Goal: Task Accomplishment & Management: Manage account settings

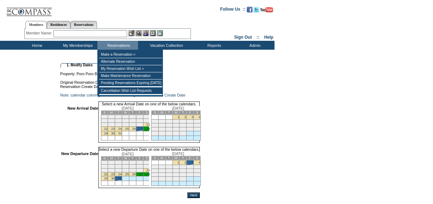
click at [113, 33] on input "text" at bounding box center [90, 33] width 74 height 7
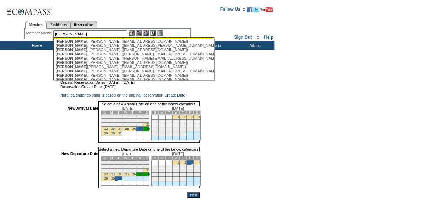
scroll to position [32, 0]
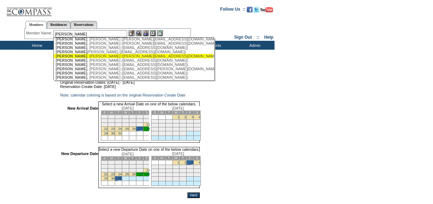
click at [99, 57] on div "Thompson , Irby (irby@me.com)" at bounding box center [134, 56] width 156 height 4
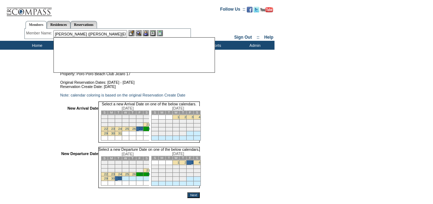
scroll to position [0, 0]
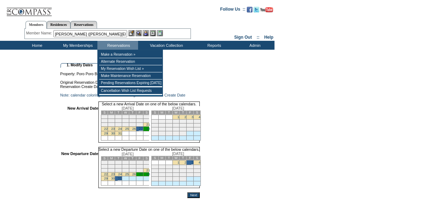
click at [122, 32] on input "Thompson, Irby (irby@me.com)" at bounding box center [90, 33] width 74 height 7
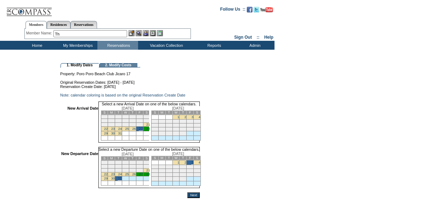
type input "T"
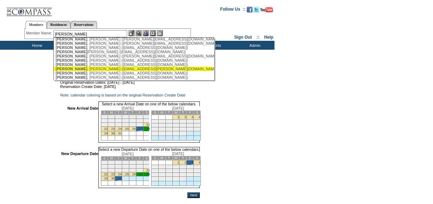
scroll to position [64, 0]
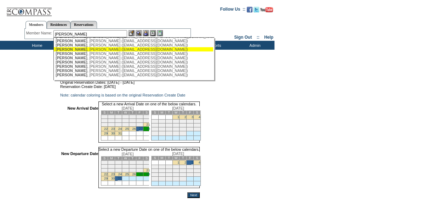
click at [109, 51] on div "Thompson , Katherine (kwatthomps@gmail.com)" at bounding box center [134, 49] width 156 height 4
type input "Thompson, Katherine (kwatthomps@gmail.com)"
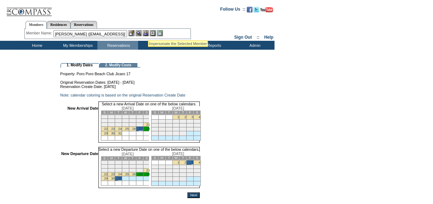
click at [148, 32] on img at bounding box center [146, 33] width 6 height 6
click at [138, 32] on img at bounding box center [139, 33] width 6 height 6
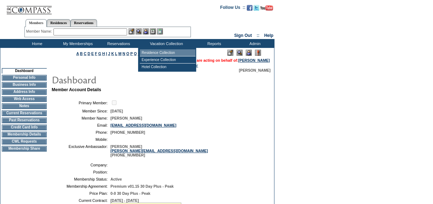
click at [175, 51] on td "Residence Collection" at bounding box center [168, 52] width 56 height 7
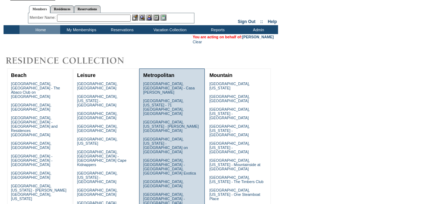
scroll to position [32, 0]
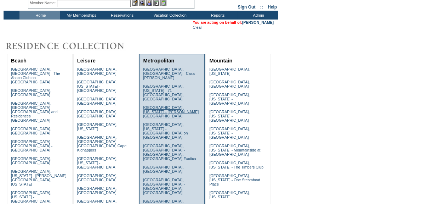
click at [158, 105] on link "Chicago, Illinois - Trump International Hotel & Tower" at bounding box center [171, 111] width 56 height 13
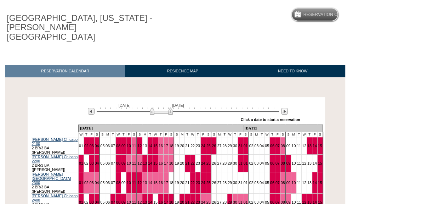
scroll to position [64, 0]
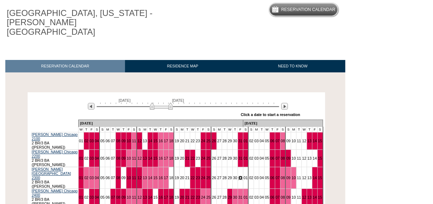
click at [238, 175] on link "31" at bounding box center [240, 177] width 4 height 4
